Goal: Transaction & Acquisition: Purchase product/service

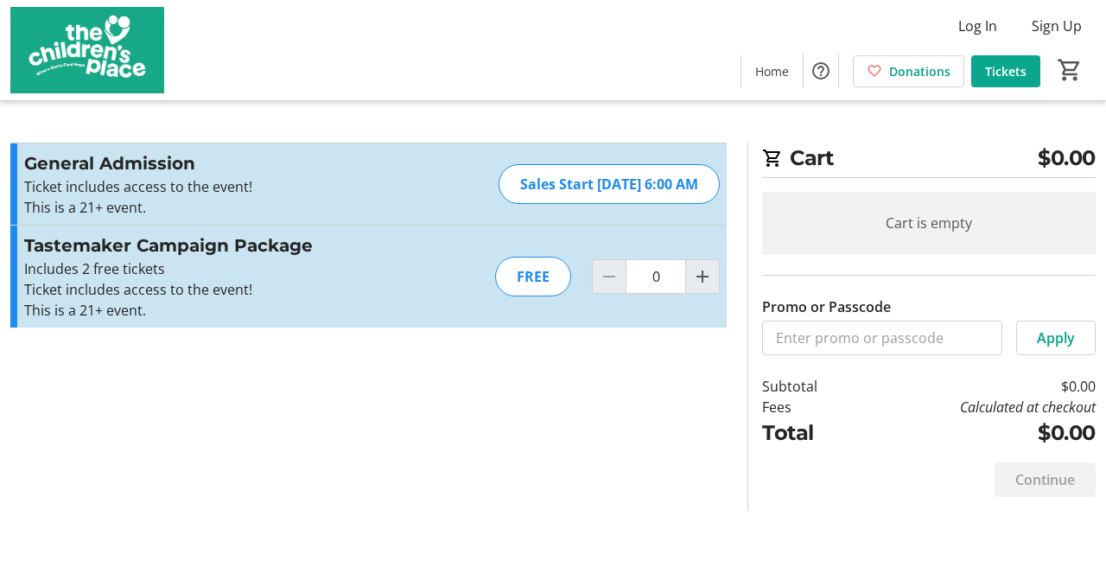
click at [1010, 66] on span "Tickets" at bounding box center [1005, 71] width 41 height 18
click at [534, 275] on div "FREE" at bounding box center [533, 277] width 76 height 40
click at [1008, 68] on span "Tickets" at bounding box center [1005, 71] width 41 height 18
click at [975, 26] on span "Log In" at bounding box center [977, 26] width 39 height 21
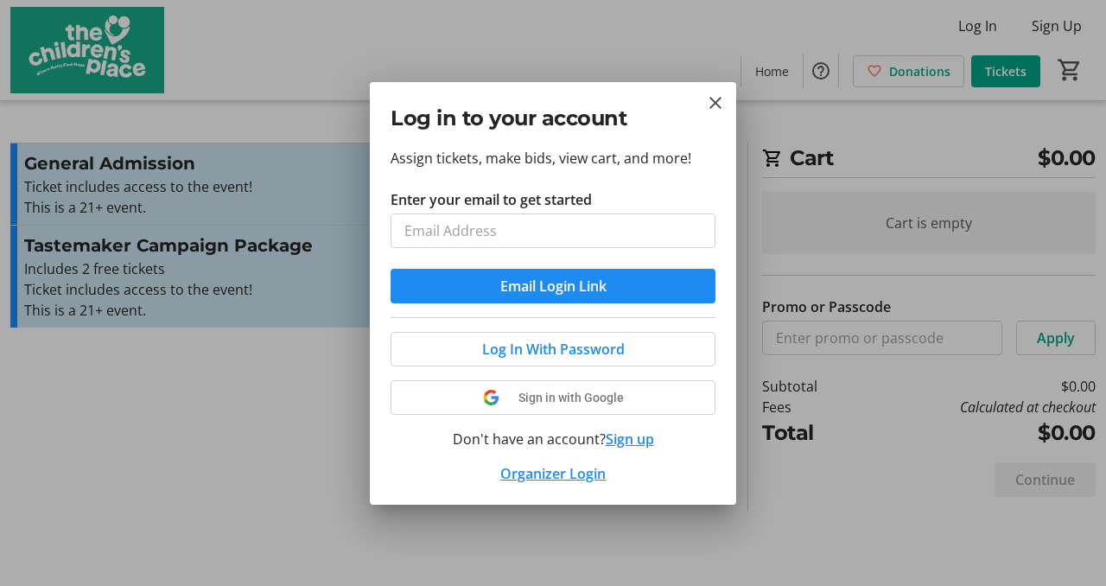
click at [523, 238] on input "Enter your email to get started" at bounding box center [553, 230] width 325 height 35
type input "[EMAIL_ADDRESS][DOMAIN_NAME]"
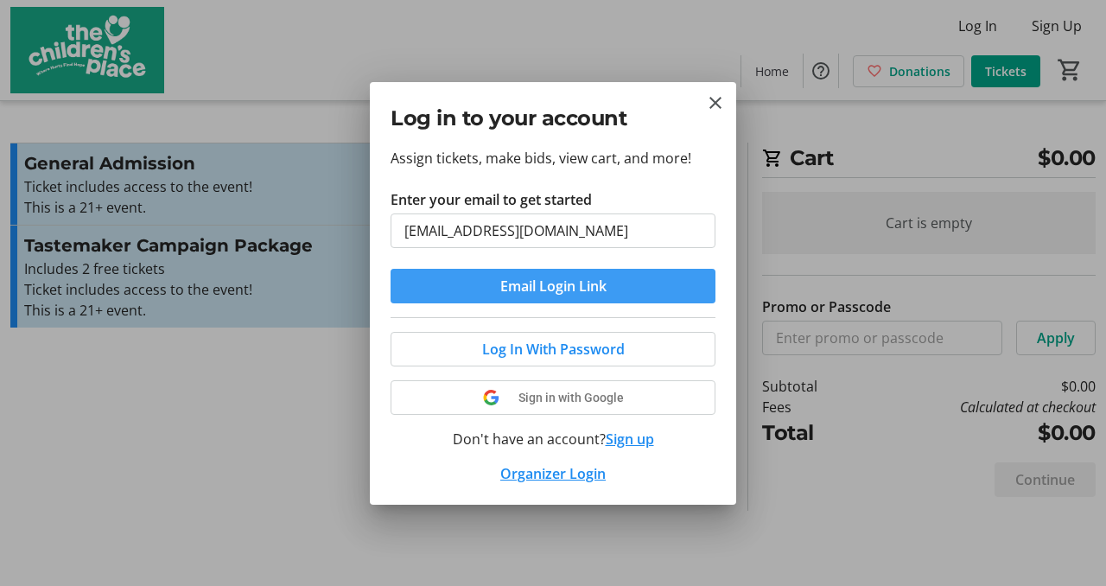
click at [572, 285] on span "Email Login Link" at bounding box center [553, 286] width 106 height 21
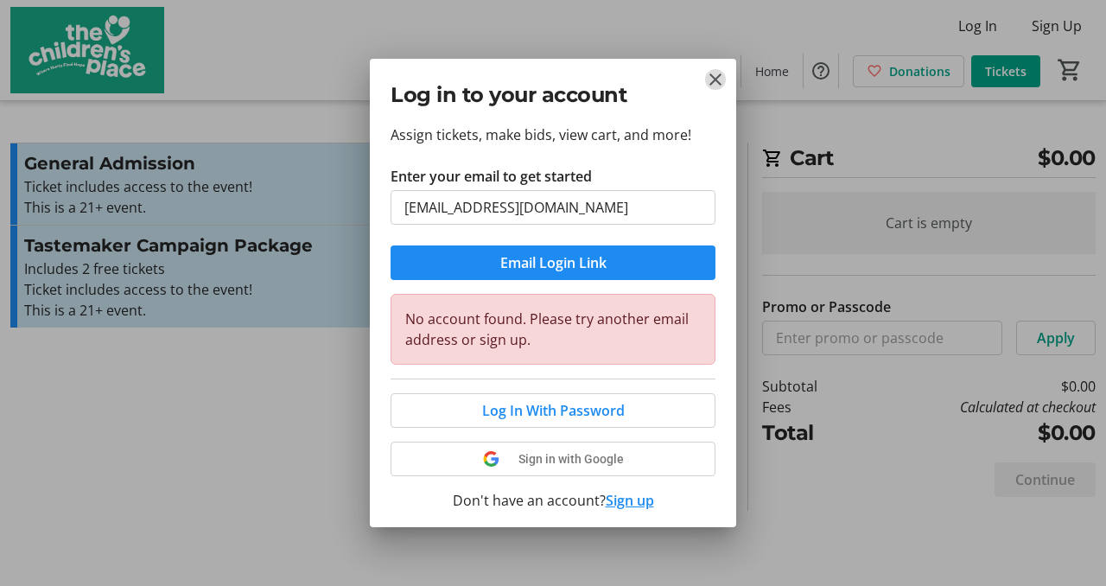
click at [715, 78] on mat-icon "Close" at bounding box center [715, 79] width 21 height 21
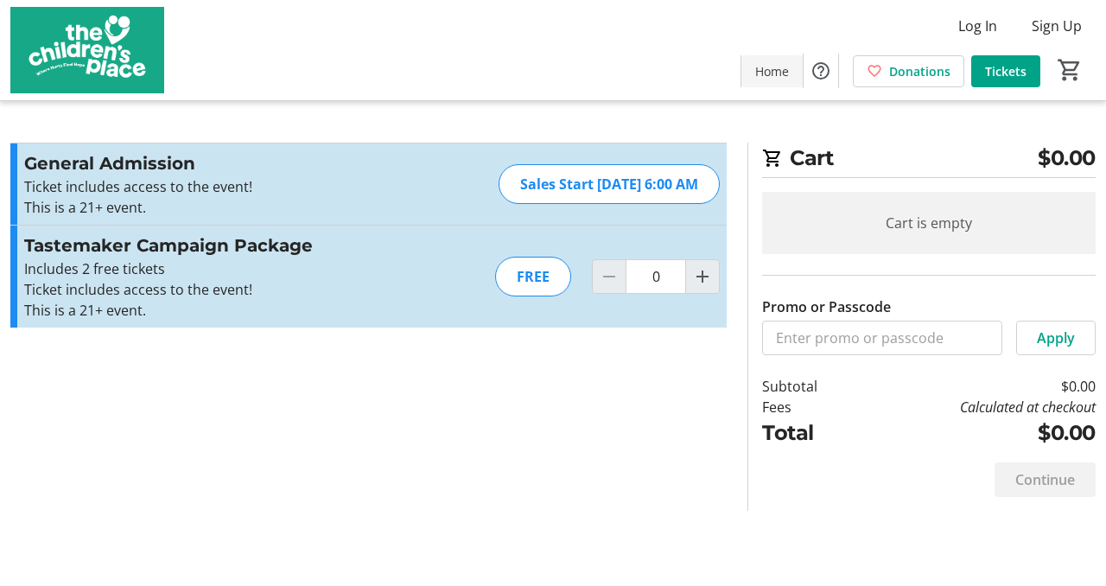
click at [774, 67] on span "Home" at bounding box center [772, 71] width 34 height 18
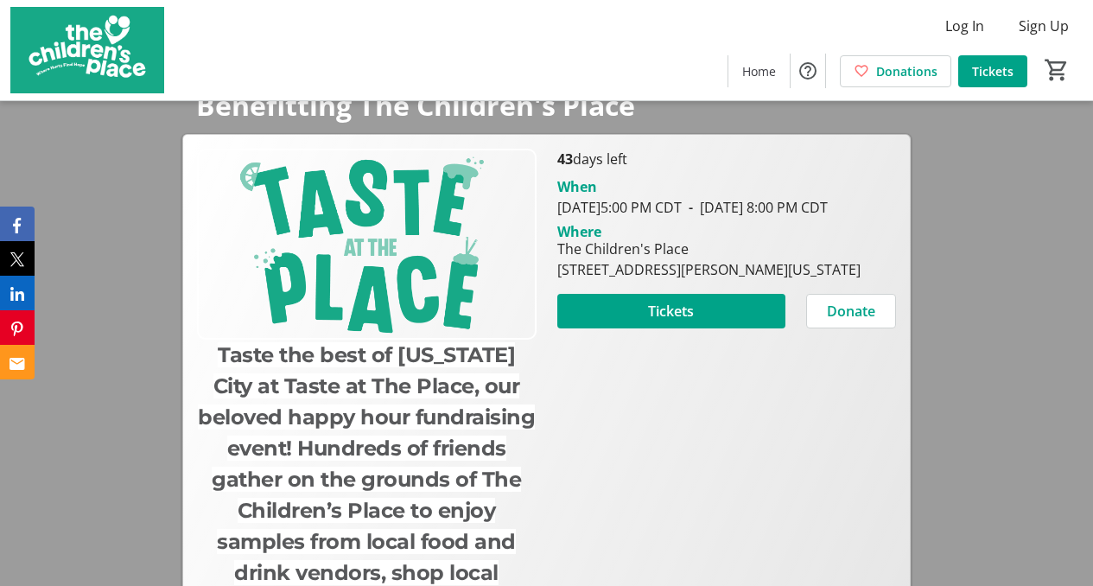
scroll to position [251, 0]
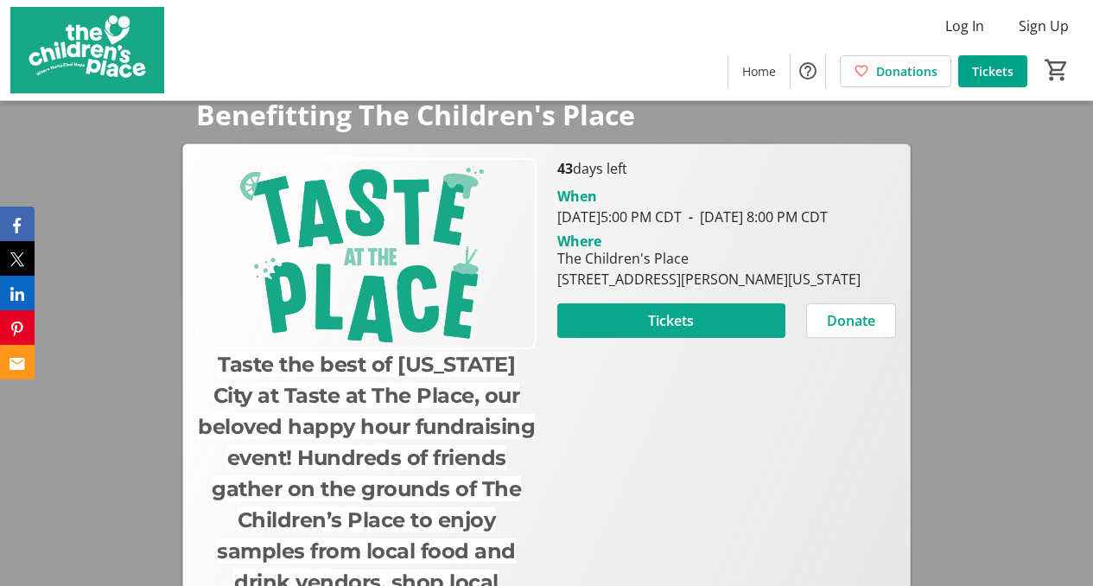
click at [693, 331] on span "Tickets" at bounding box center [671, 320] width 46 height 21
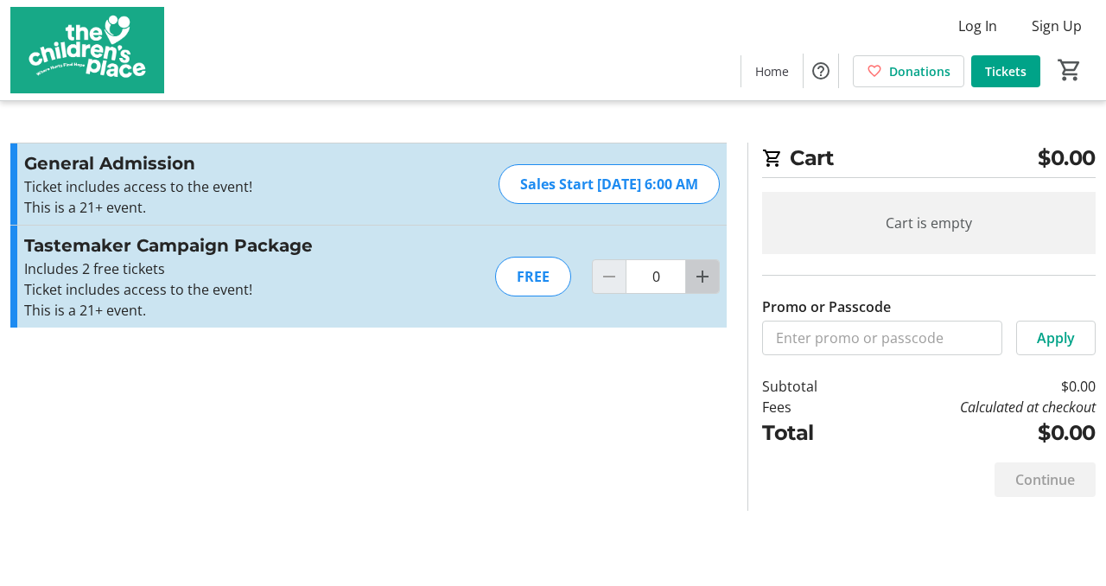
click at [705, 273] on mat-icon "Increment by one" at bounding box center [702, 276] width 21 height 21
click at [705, 273] on div at bounding box center [702, 276] width 35 height 35
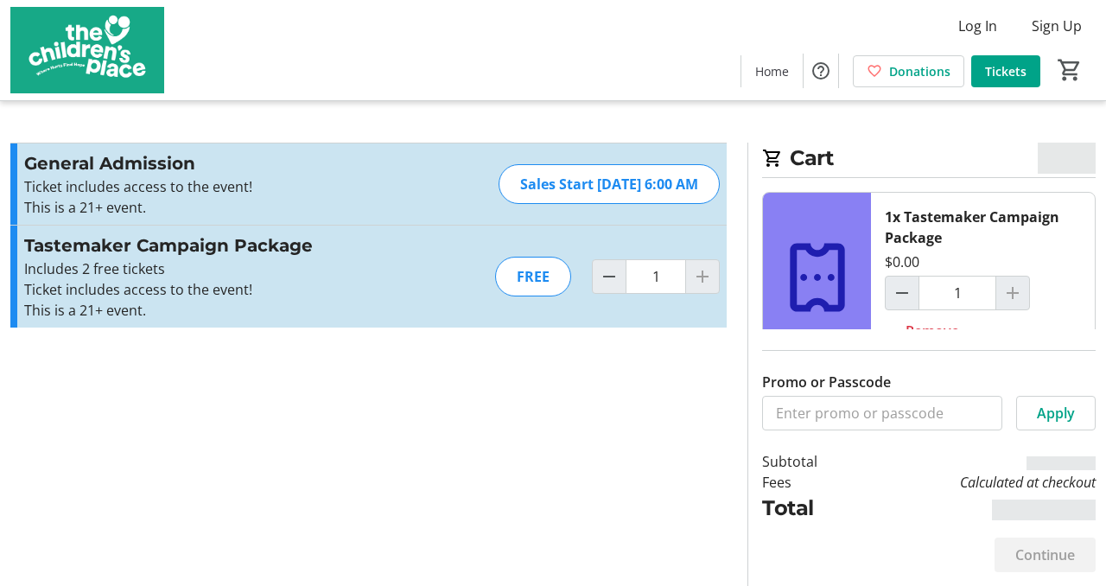
click at [704, 274] on div at bounding box center [702, 276] width 35 height 35
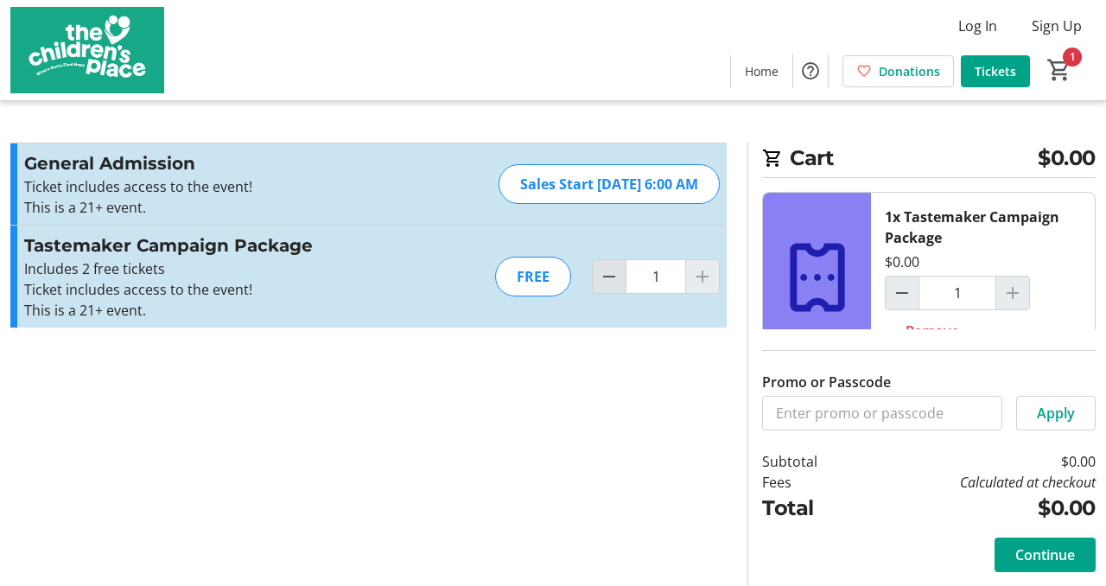
click at [605, 268] on mat-icon "Decrement by one" at bounding box center [609, 276] width 21 height 21
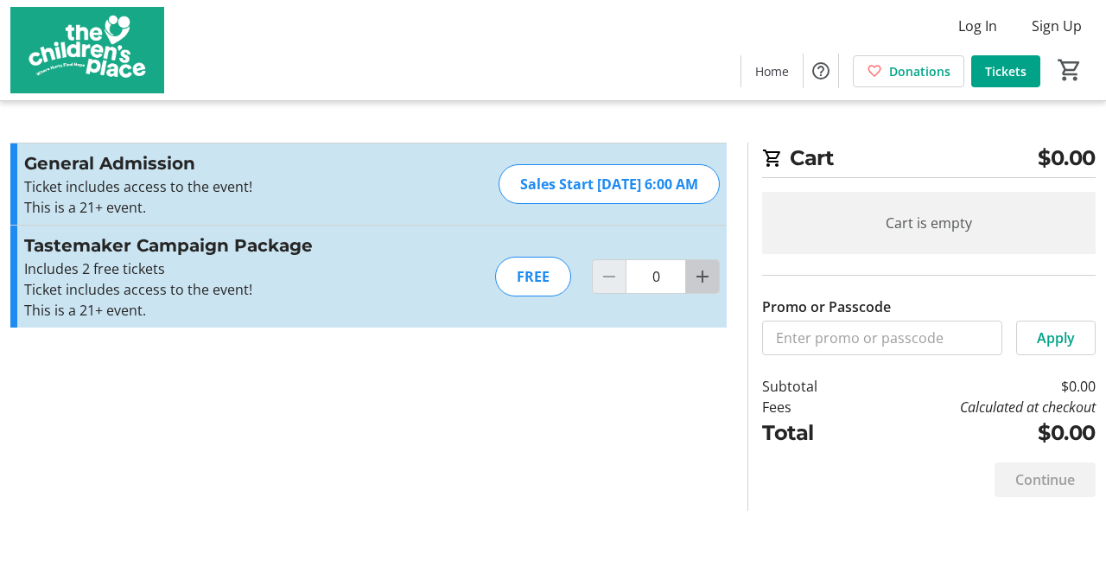
click at [703, 270] on mat-icon "Increment by one" at bounding box center [702, 276] width 21 height 21
type input "1"
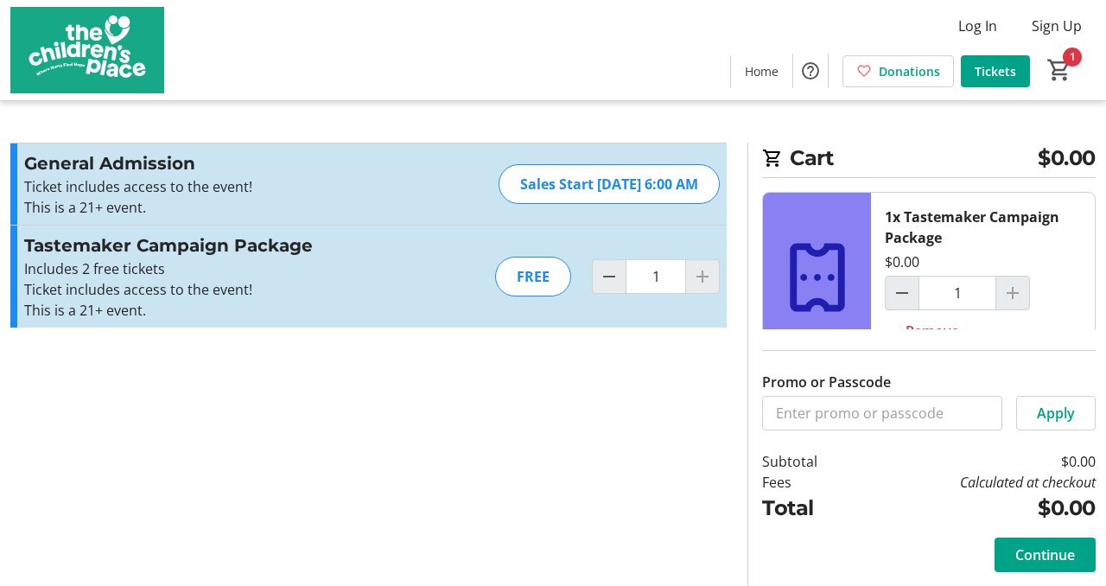
click at [1009, 290] on div at bounding box center [1012, 293] width 35 height 35
click at [702, 275] on div at bounding box center [702, 276] width 35 height 35
click at [1050, 553] on span "Continue" at bounding box center [1045, 554] width 60 height 21
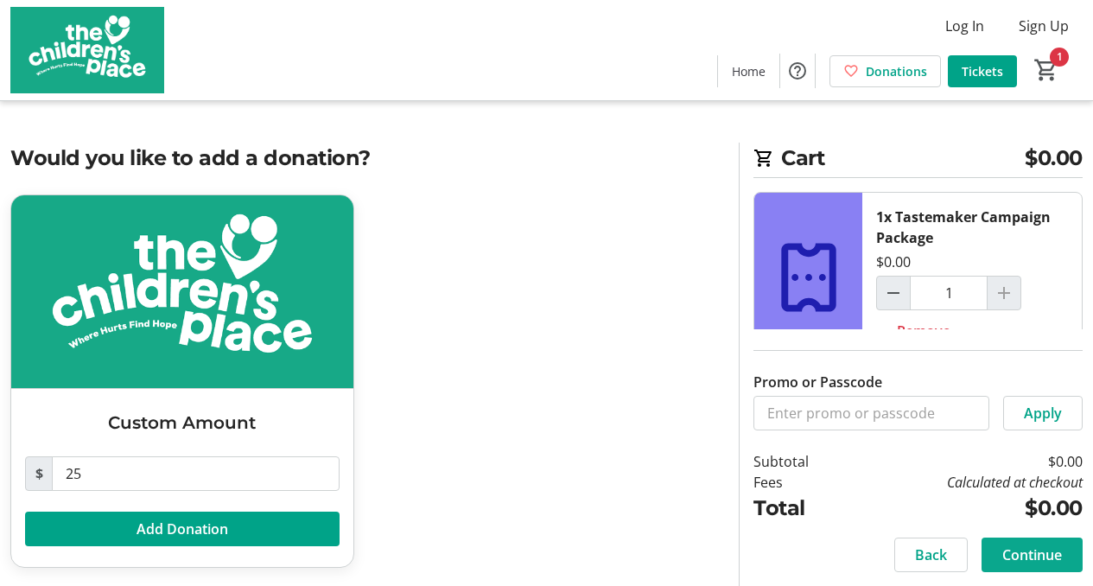
click at [1038, 556] on span "Continue" at bounding box center [1032, 554] width 60 height 21
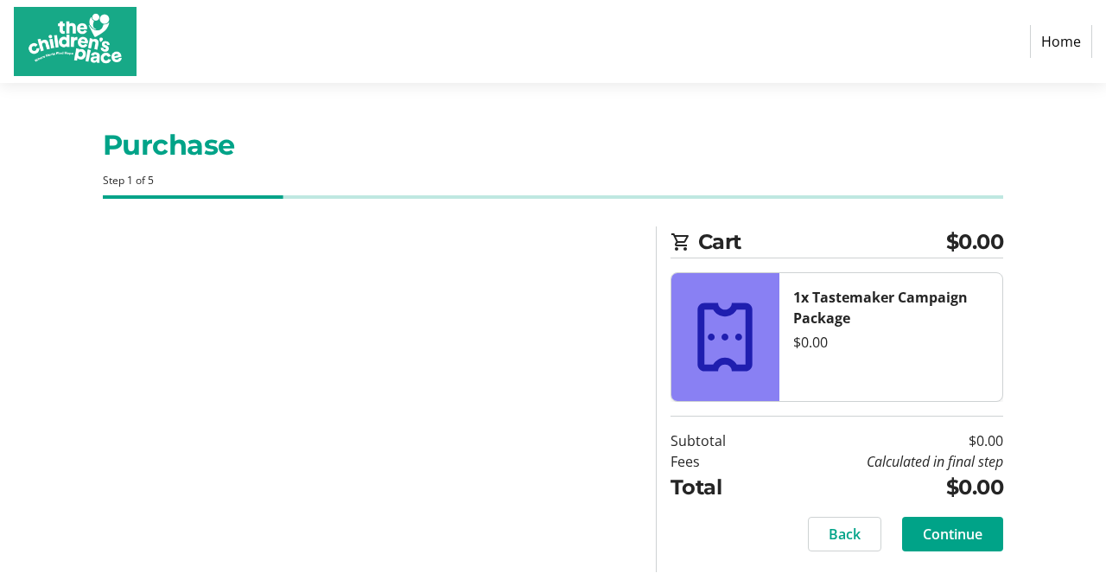
select select "US"
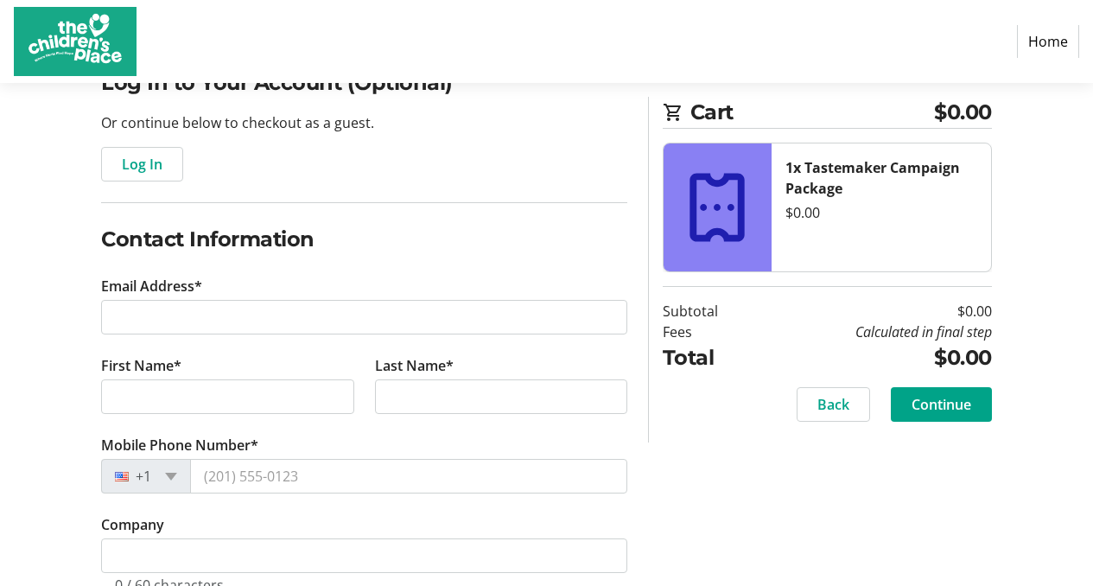
scroll to position [153, 0]
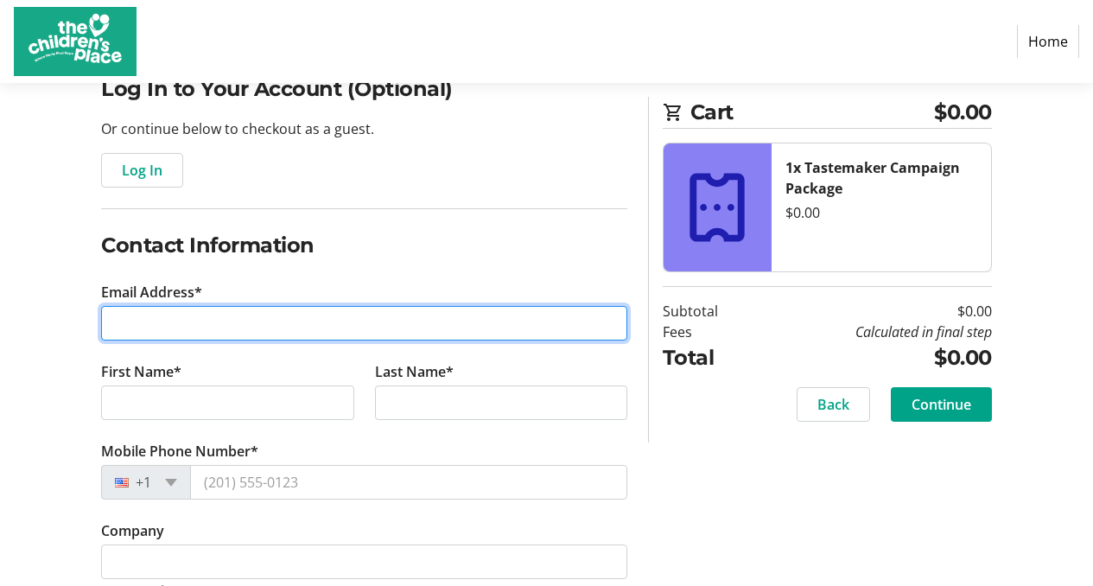
click at [131, 321] on input "Email Address*" at bounding box center [364, 323] width 526 height 35
type input "[EMAIL_ADDRESS][DOMAIN_NAME]"
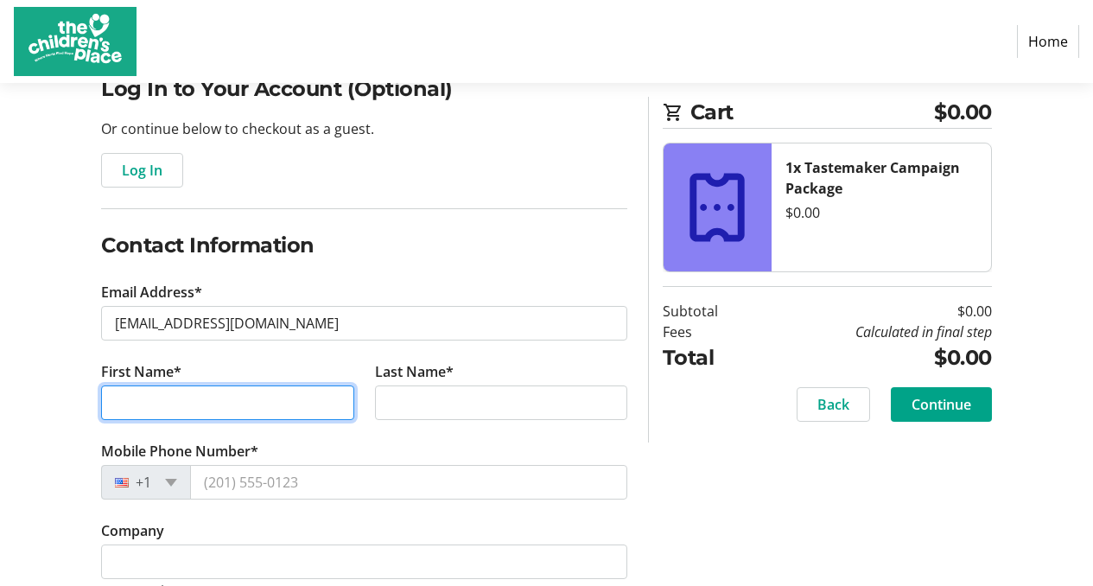
click at [137, 404] on input "First Name*" at bounding box center [227, 402] width 252 height 35
type input "Bob"
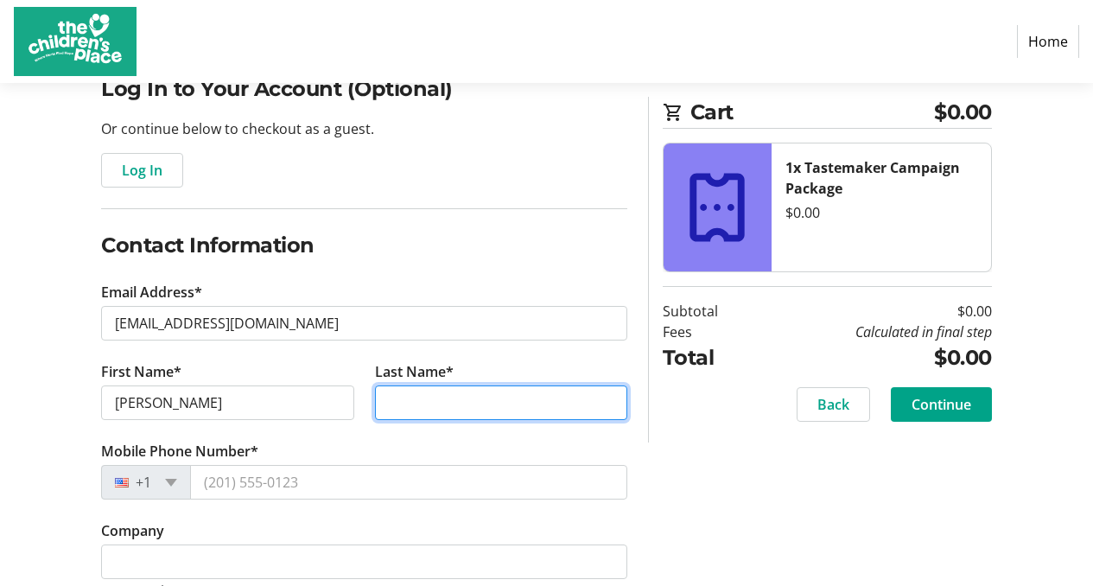
click at [427, 392] on input "Last Name*" at bounding box center [501, 402] width 252 height 35
type input "Myers"
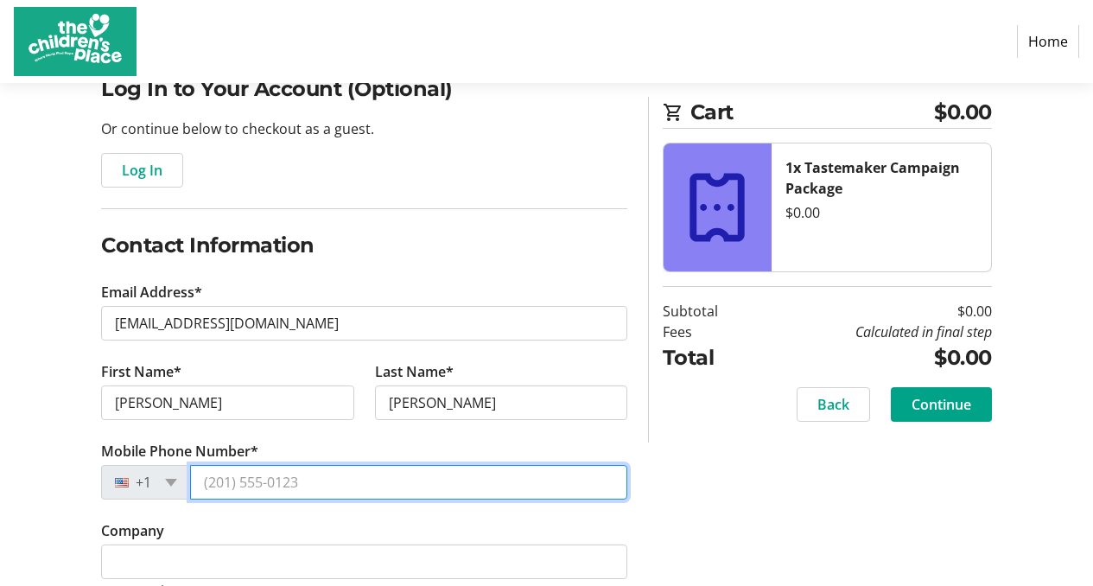
click at [322, 487] on input "Mobile Phone Number*" at bounding box center [408, 482] width 437 height 35
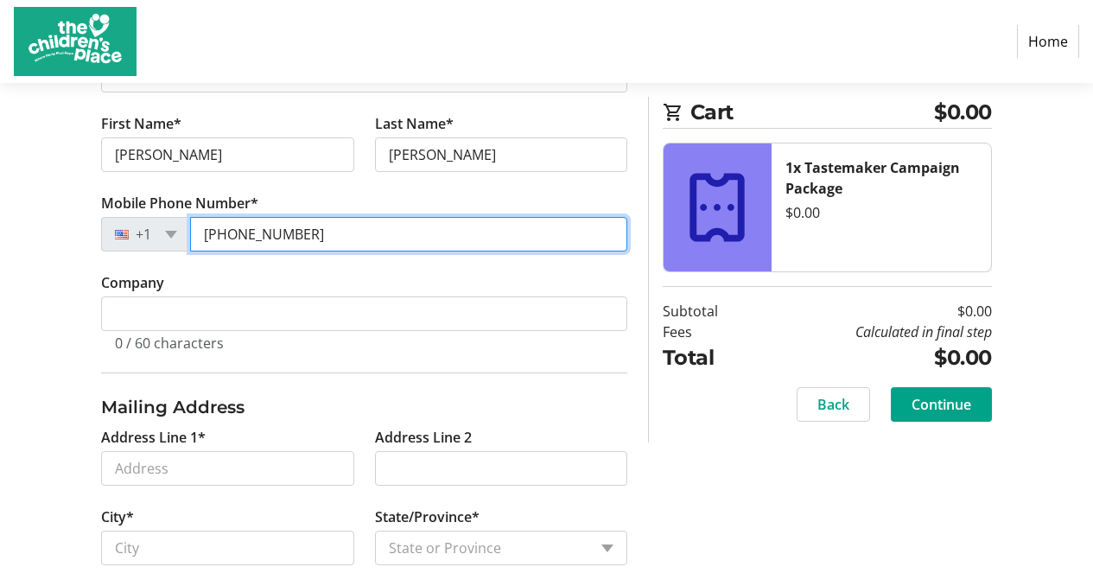
scroll to position [402, 0]
type input "(913) 219-2990"
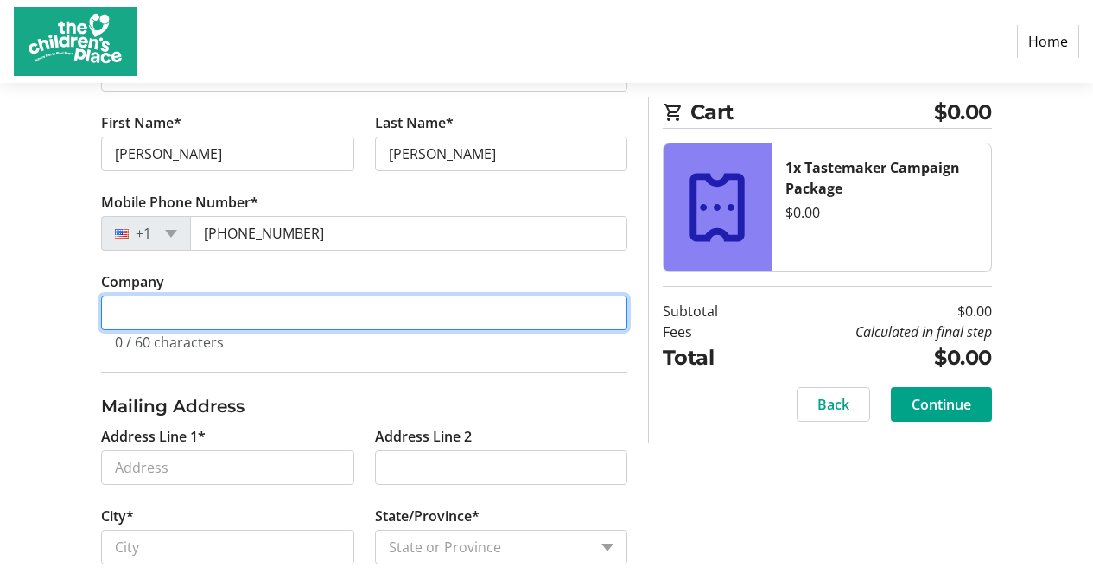
click at [184, 318] on input "Company" at bounding box center [364, 313] width 526 height 35
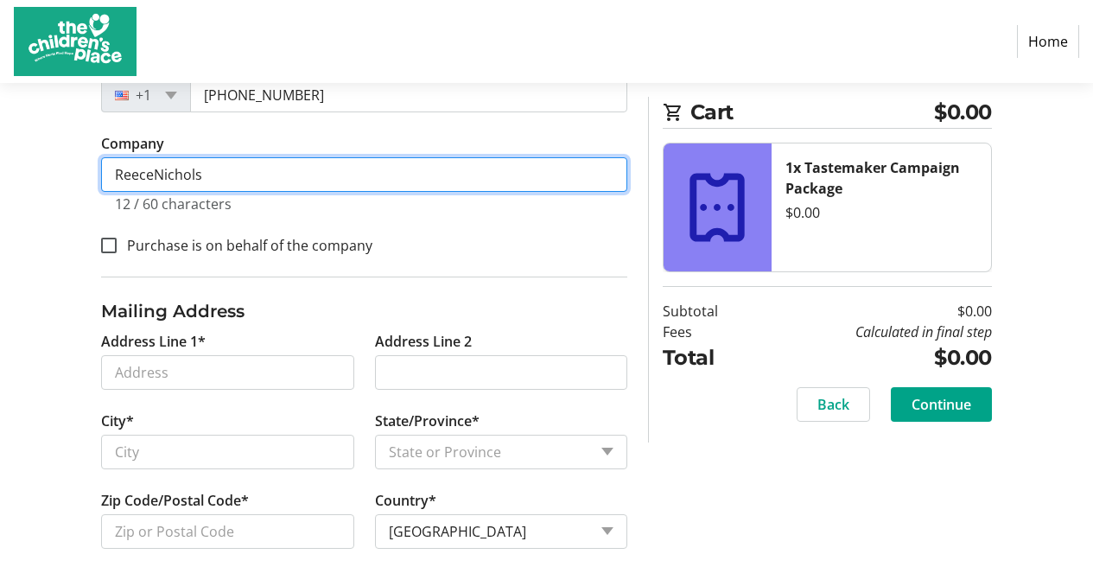
scroll to position [544, 0]
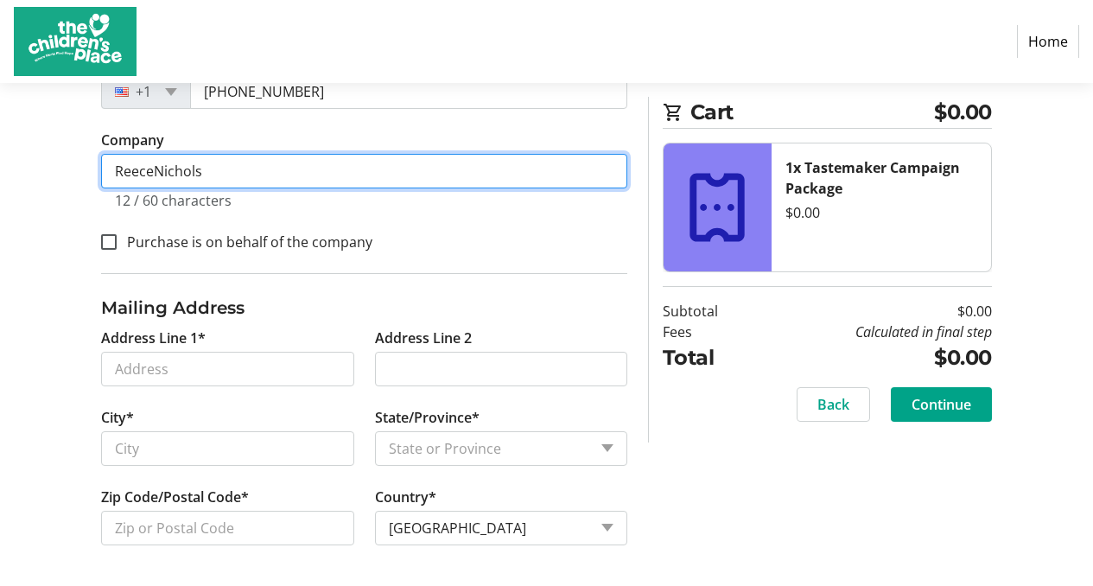
type input "ReeceNichols"
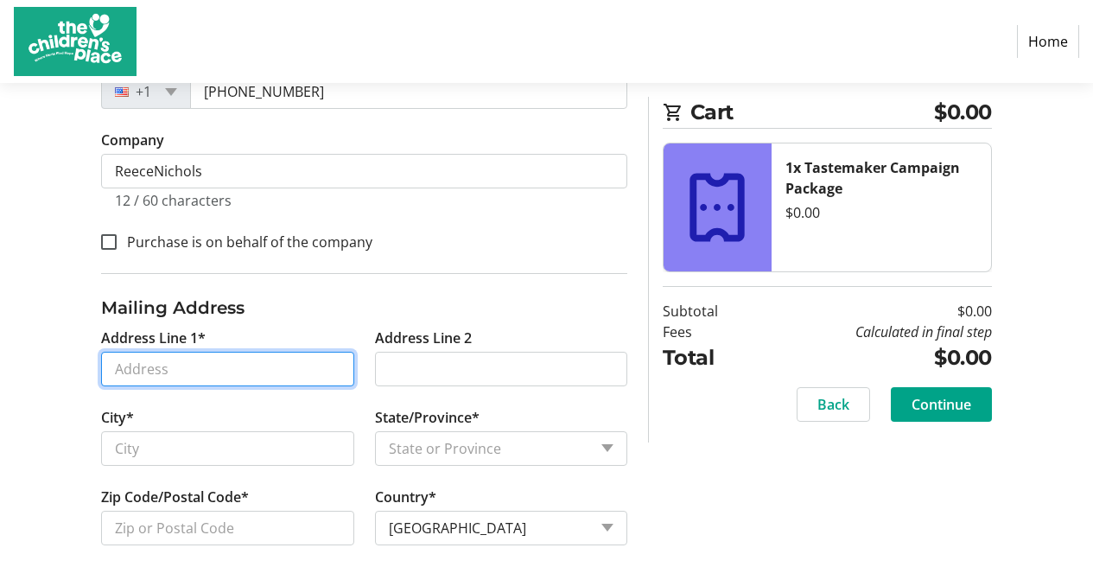
click at [152, 366] on input "Address Line 1*" at bounding box center [227, 369] width 252 height 35
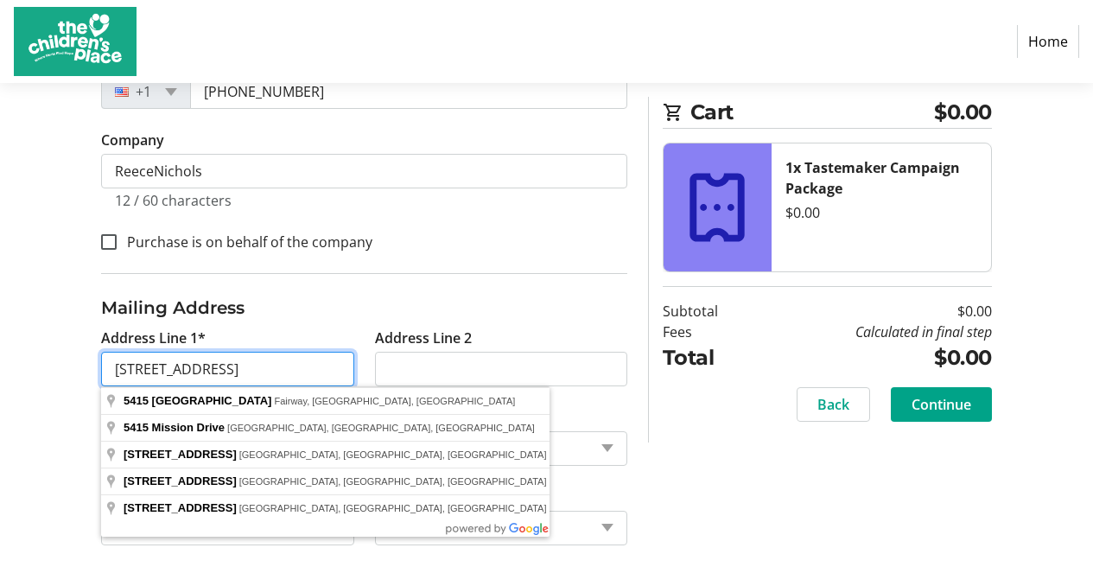
type input "5415 Mission Road"
click at [353, 441] on tr-form-field "City*" at bounding box center [227, 447] width 273 height 80
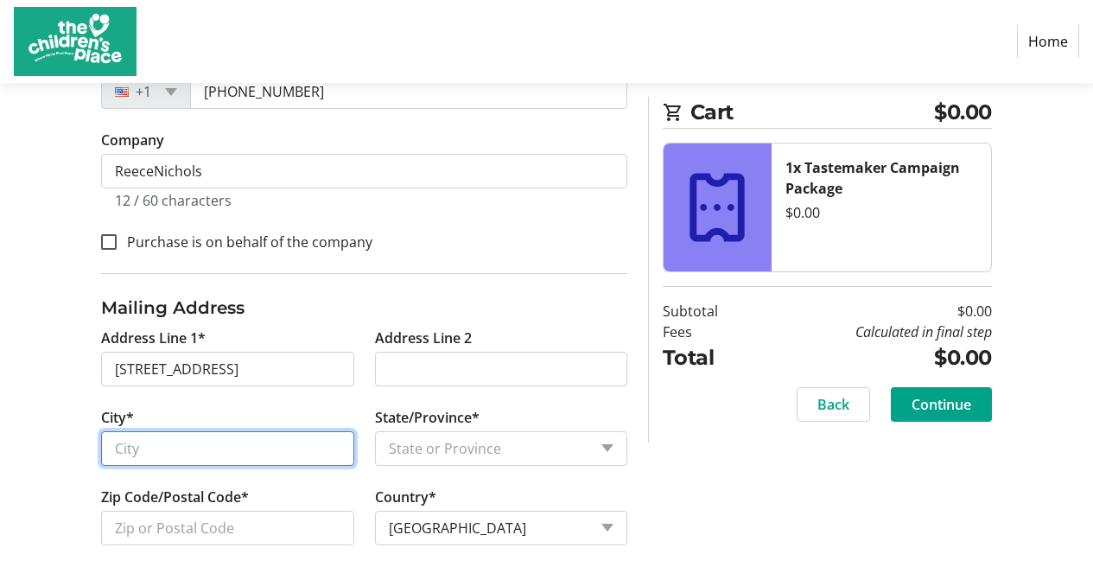
click at [158, 445] on input "City*" at bounding box center [227, 448] width 252 height 35
type input "Fairway"
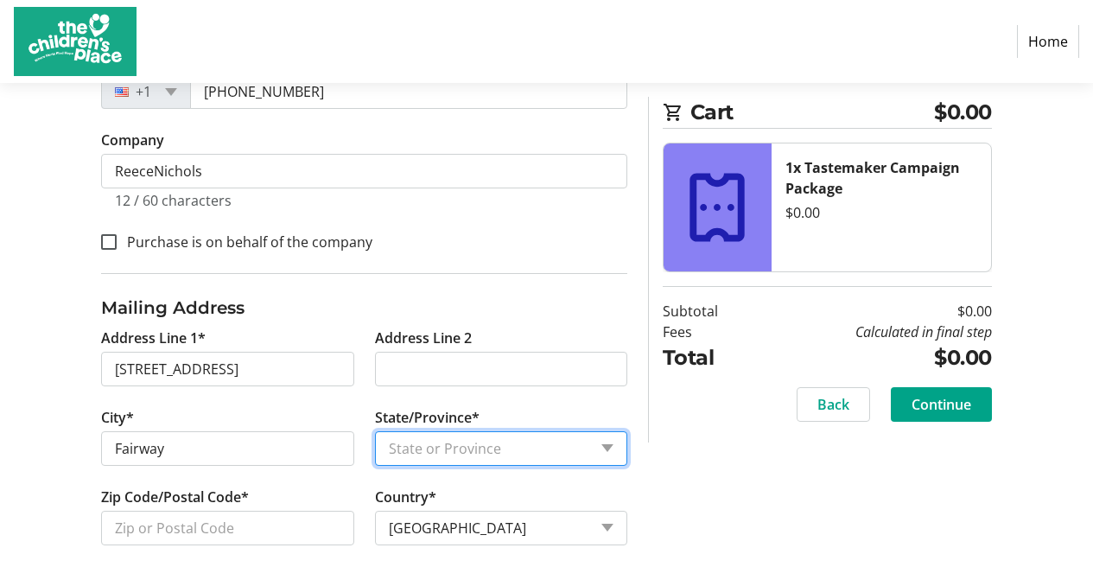
click at [424, 441] on select "State or Province State or Province District of Columbia American Samoa Guam No…" at bounding box center [501, 448] width 252 height 35
select select "KS"
click at [375, 431] on select "State or Province State or Province District of Columbia American Samoa Guam No…" at bounding box center [501, 448] width 252 height 35
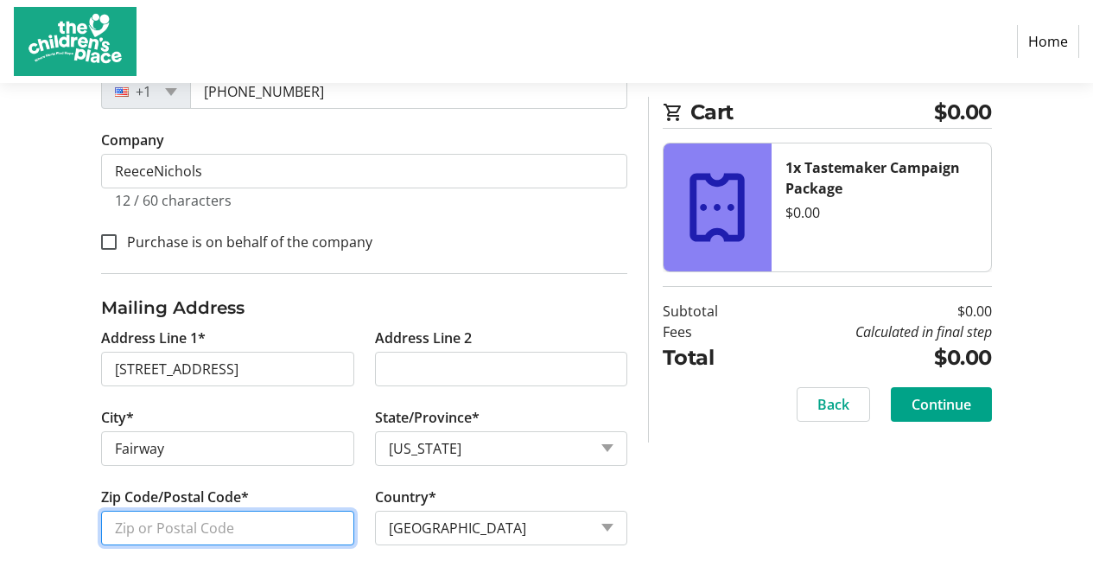
click at [180, 536] on input "Zip Code/Postal Code*" at bounding box center [227, 528] width 252 height 35
type input "66205"
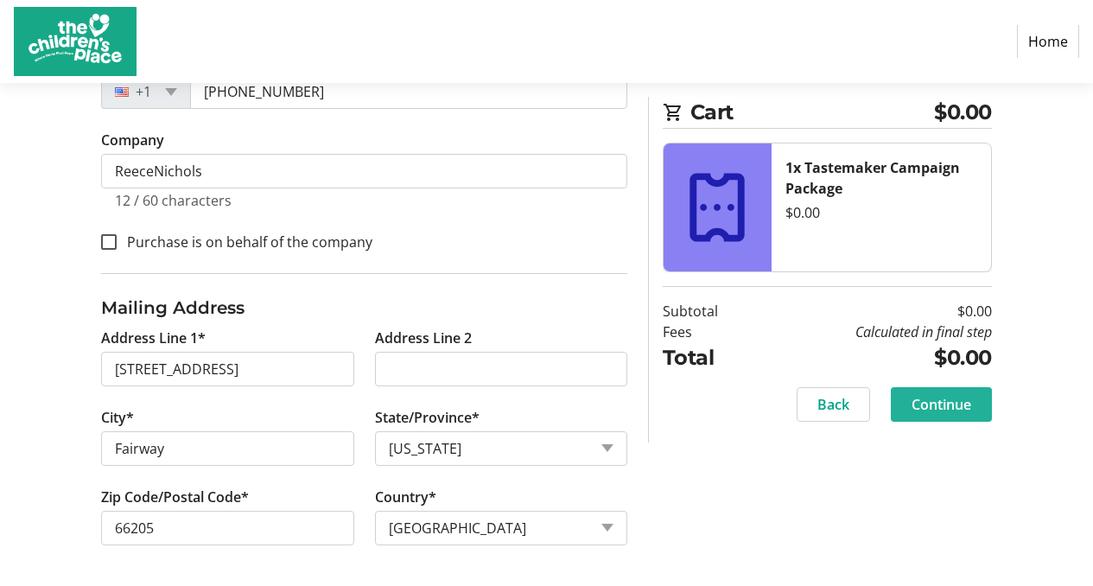
click at [945, 401] on span "Continue" at bounding box center [942, 404] width 60 height 21
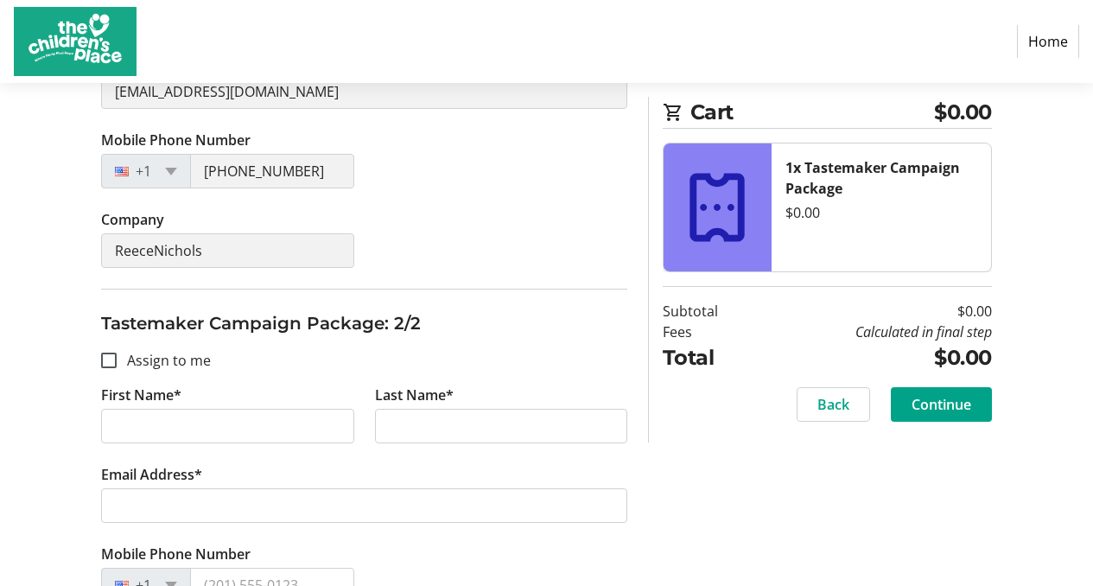
scroll to position [529, 0]
click at [125, 427] on input "First Name*" at bounding box center [227, 425] width 252 height 35
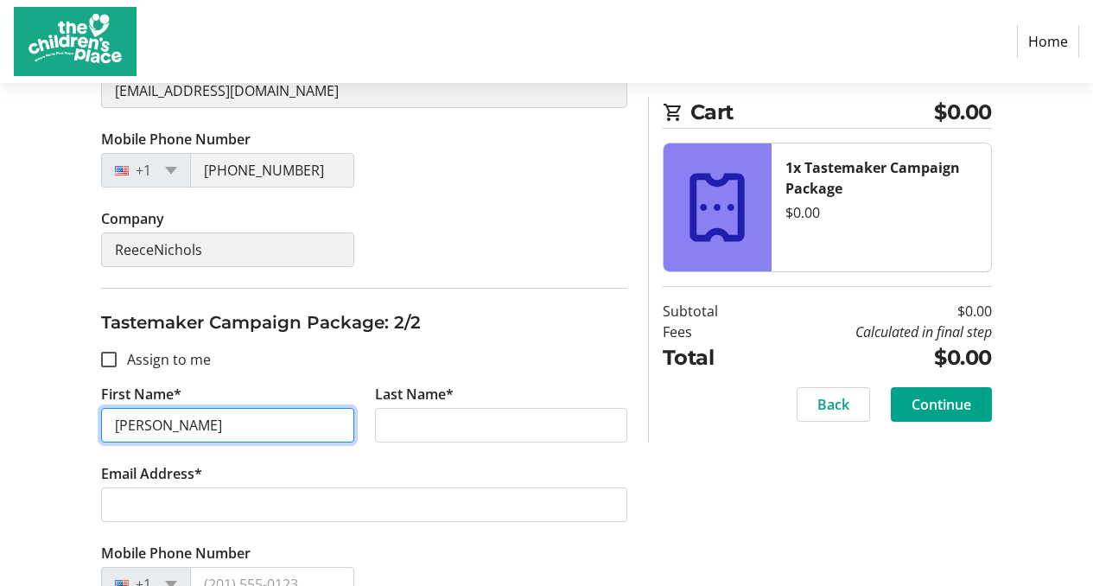
type input "Larry"
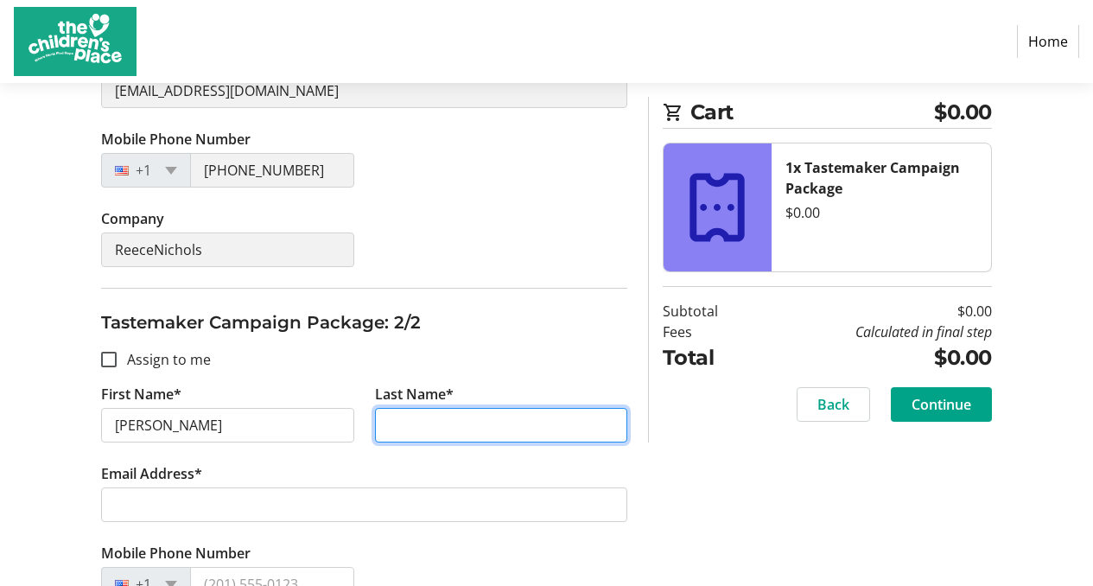
click at [400, 430] on input "Last Name*" at bounding box center [501, 425] width 252 height 35
type input "Burks"
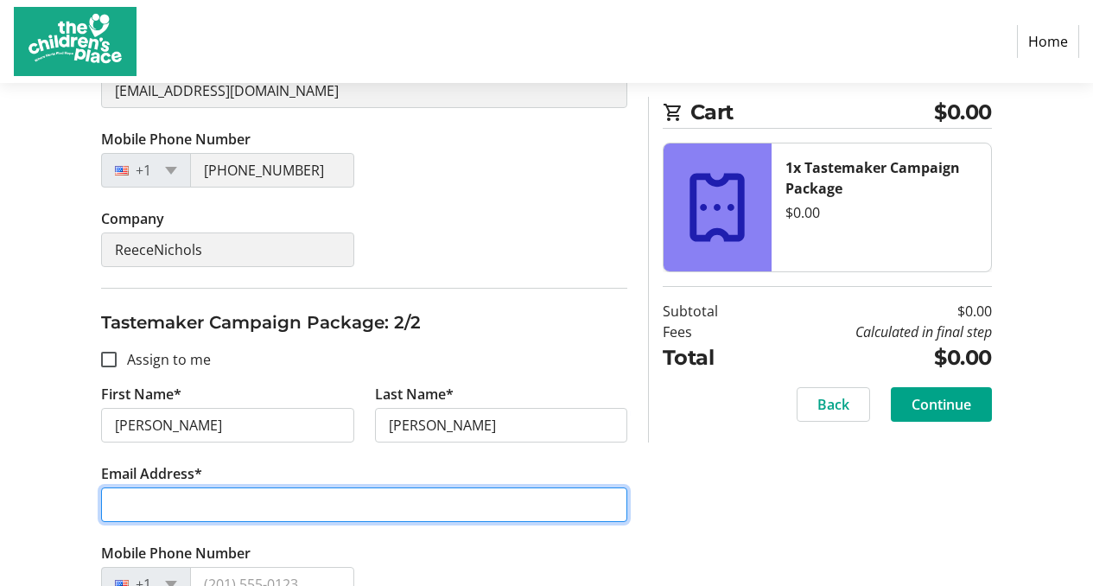
click at [128, 509] on input "Email Address*" at bounding box center [364, 504] width 526 height 35
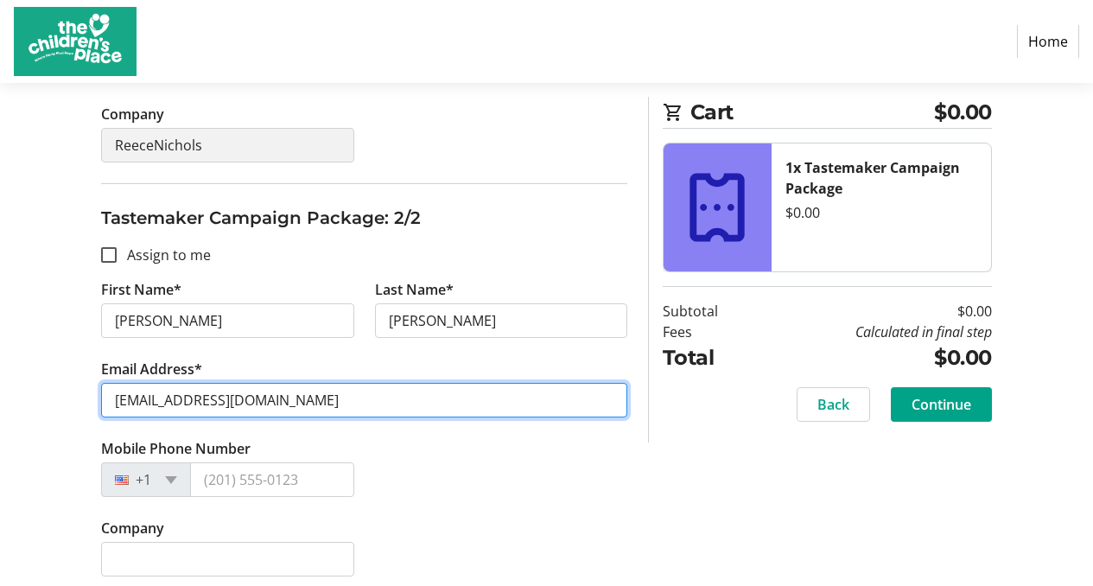
scroll to position [645, 0]
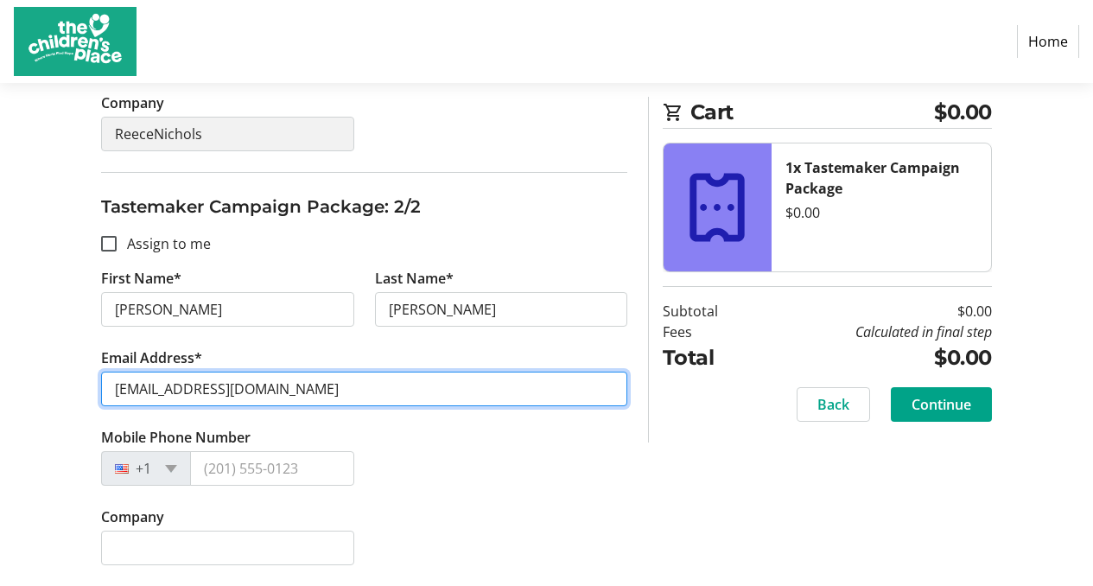
type input "29larryb@gmail.com"
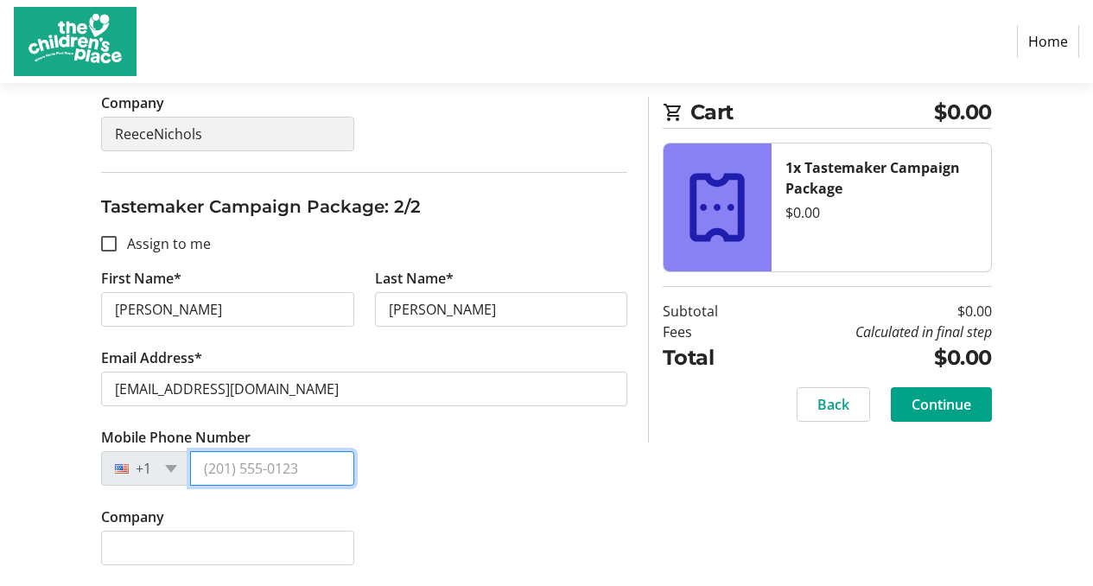
click at [229, 467] on input "Mobile Phone Number" at bounding box center [271, 468] width 163 height 35
type input "(913) 219-0858"
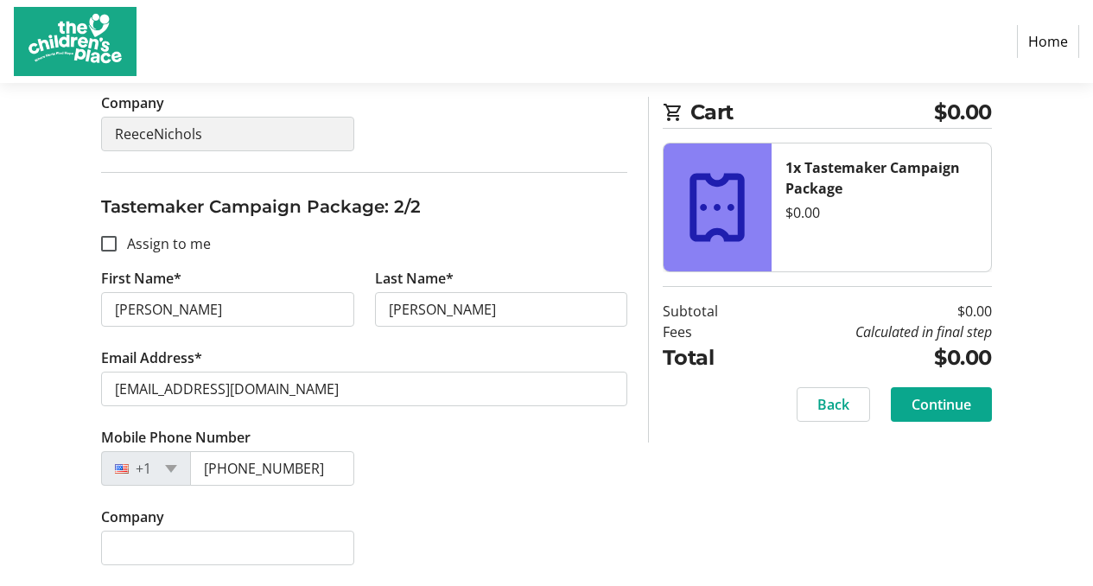
click at [940, 400] on span "Continue" at bounding box center [942, 404] width 60 height 21
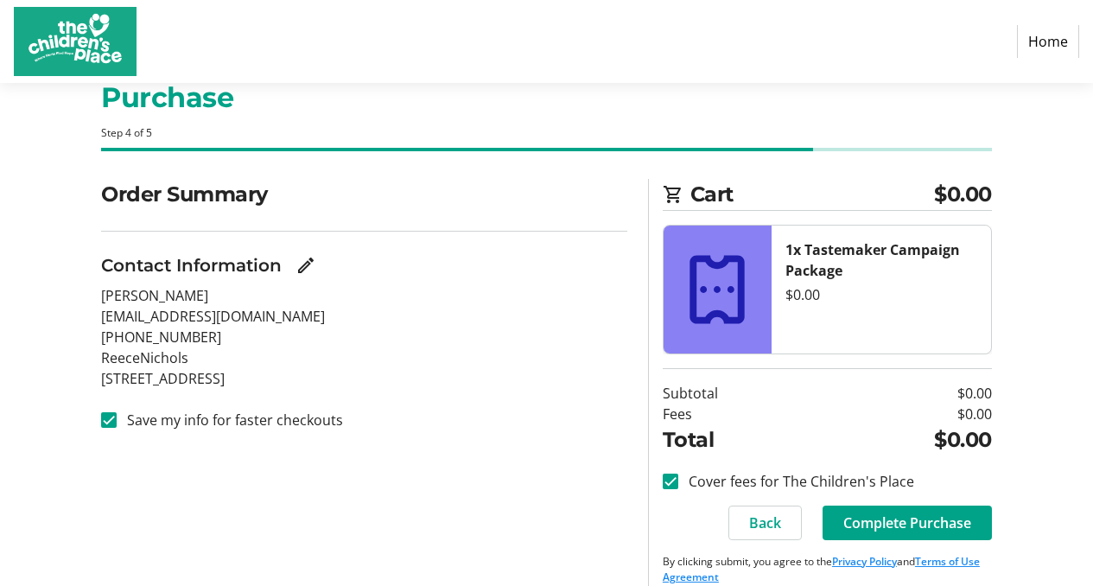
scroll to position [67, 0]
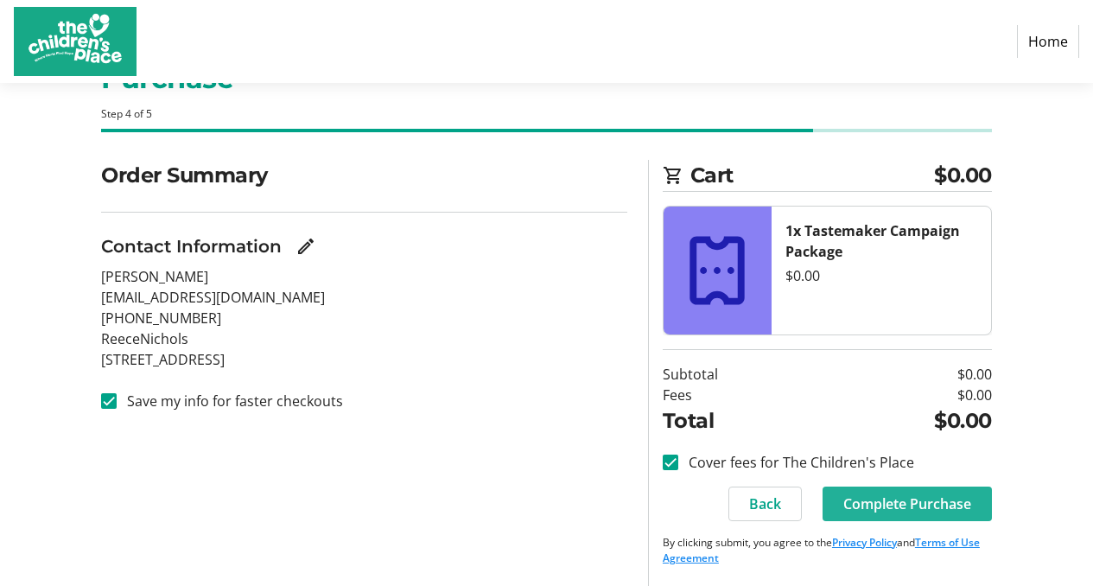
click at [899, 503] on span "Complete Purchase" at bounding box center [907, 503] width 128 height 21
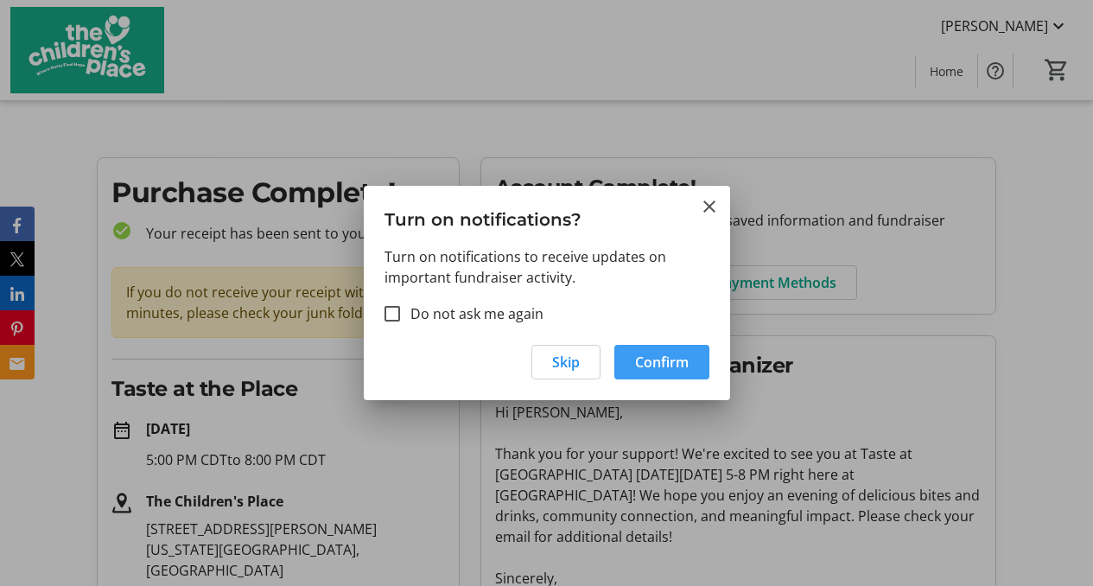
click at [672, 359] on span "Confirm" at bounding box center [662, 362] width 54 height 21
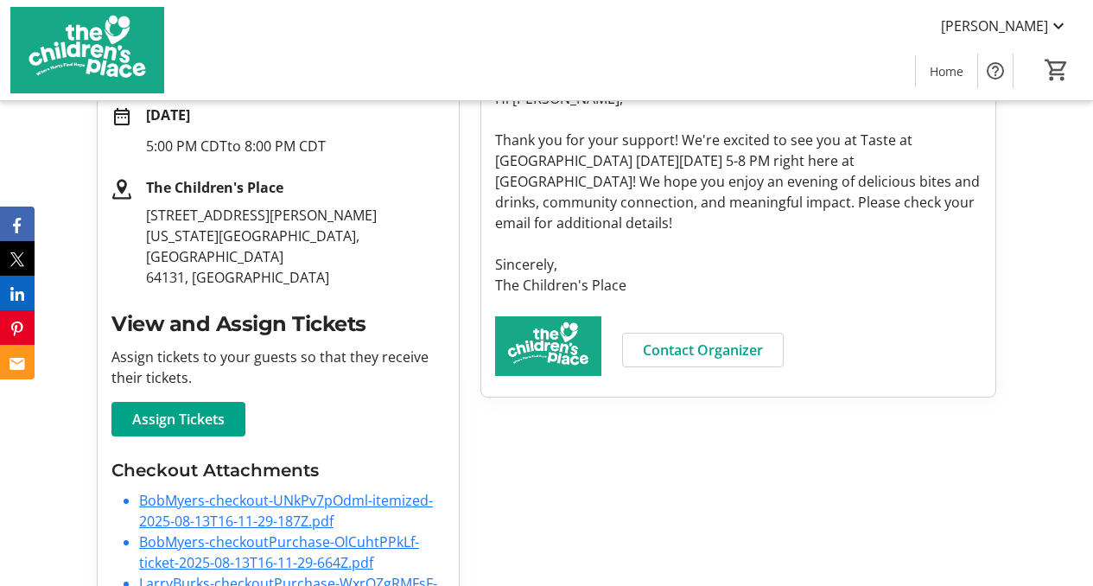
scroll to position [318, 0]
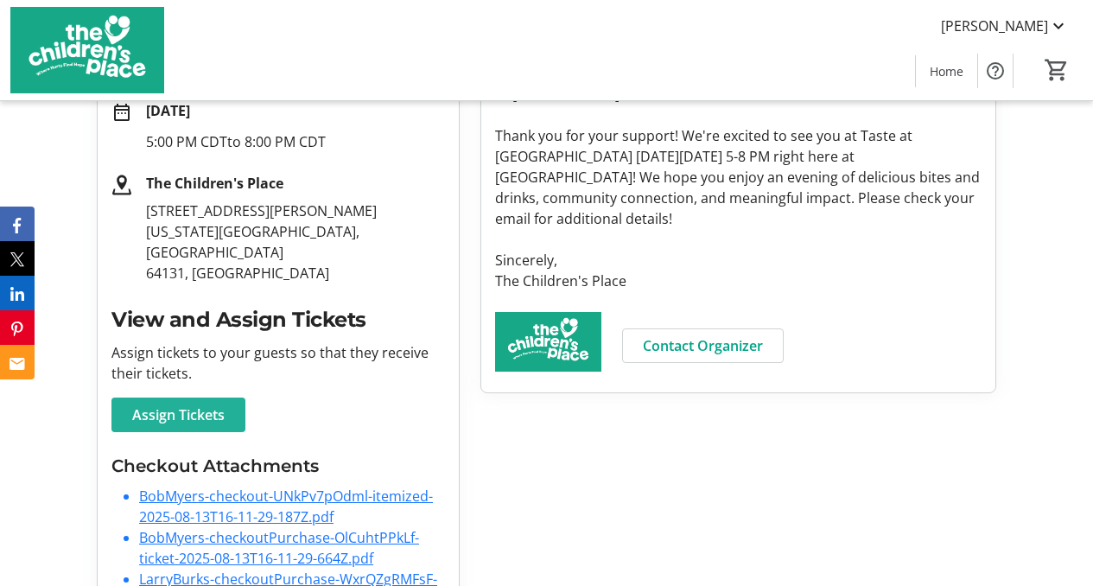
click at [189, 404] on span "Assign Tickets" at bounding box center [178, 414] width 92 height 21
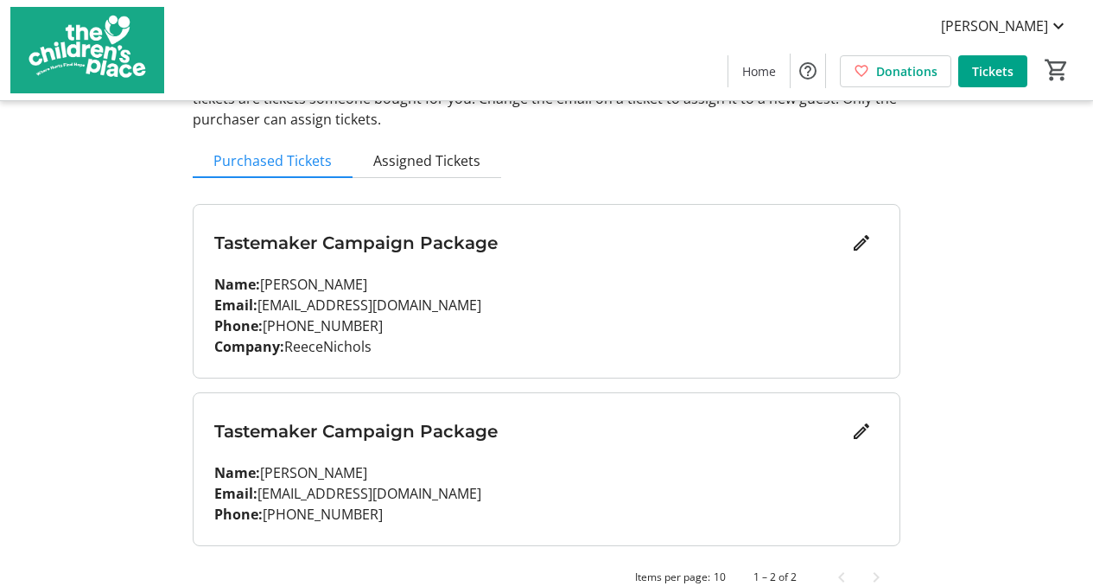
scroll to position [160, 0]
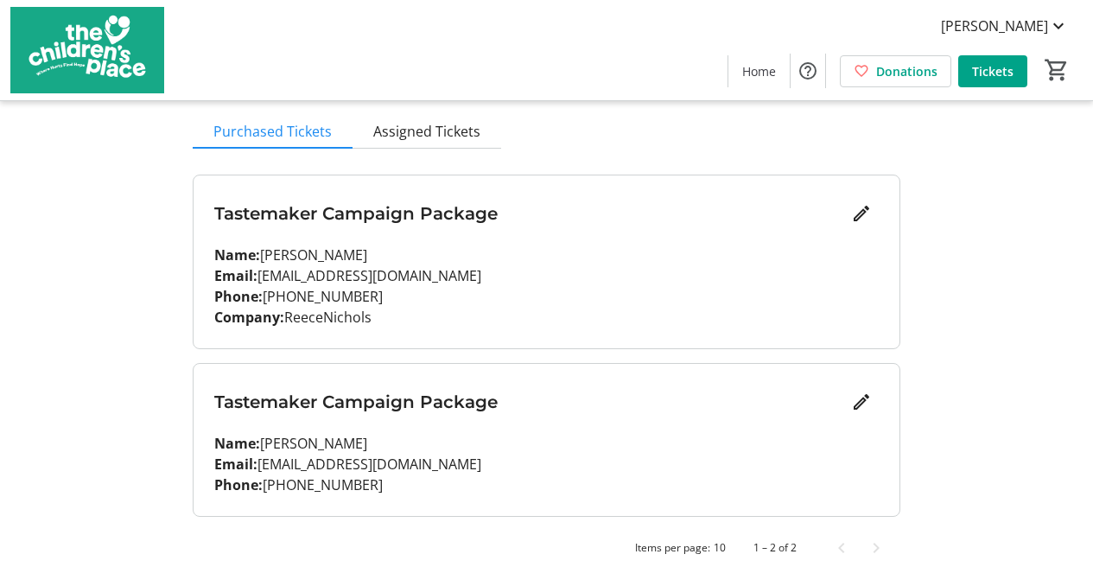
click at [959, 304] on div "My Event Tickets Here you can enter guest details for each ticket. Purchased ti…" at bounding box center [546, 213] width 1093 height 746
